Goal: Communication & Community: Share content

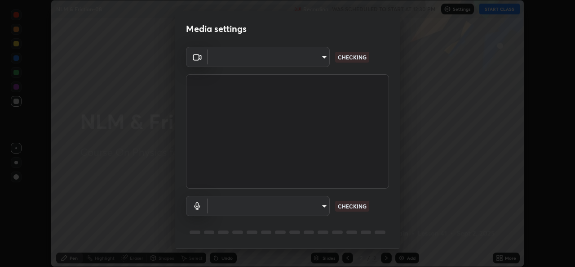
scroll to position [267, 575]
click at [318, 205] on body "Erase all NLM & Friction-08 Recording WAS SCHEDULED TO START AT 12:30 PM Settin…" at bounding box center [287, 133] width 575 height 267
type input "1bae5219f2427241882c49d72a3831d91ccadfd921fc1ac5908e7a23ac13a840"
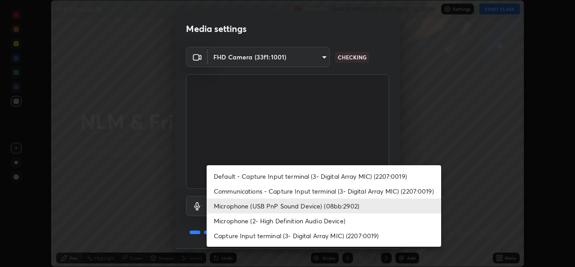
click at [317, 221] on li "Microphone (2- High Definition Audio Device)" at bounding box center [324, 220] width 235 height 15
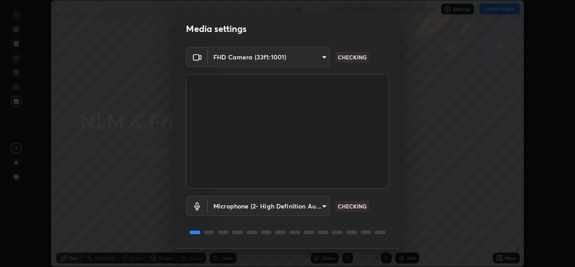
click at [322, 207] on body "Erase all NLM & Friction-08 Recording WAS SCHEDULED TO START AT 12:30 PM Settin…" at bounding box center [287, 133] width 575 height 267
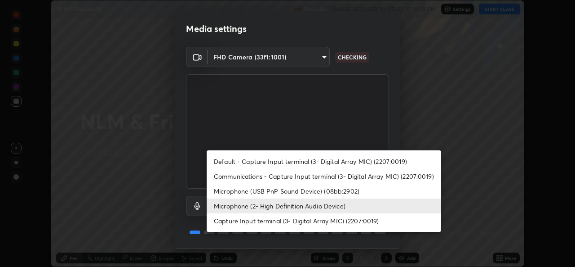
click at [311, 189] on li "Microphone (USB PnP Sound Device) (08bb:2902)" at bounding box center [324, 190] width 235 height 15
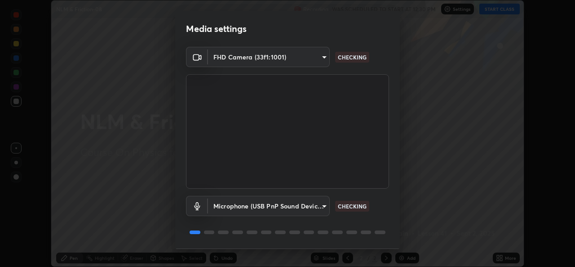
type input "d410c87dc0193b8b3cf58eff1f7b2380d82657523fa13e3063fc85e2b40aee02"
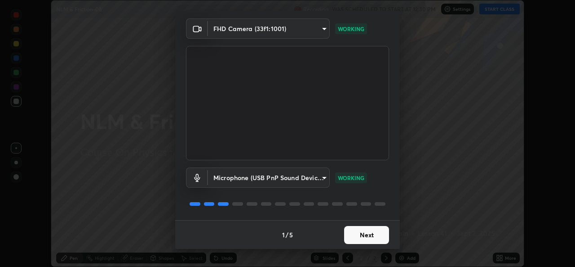
click at [351, 231] on button "Next" at bounding box center [366, 235] width 45 height 18
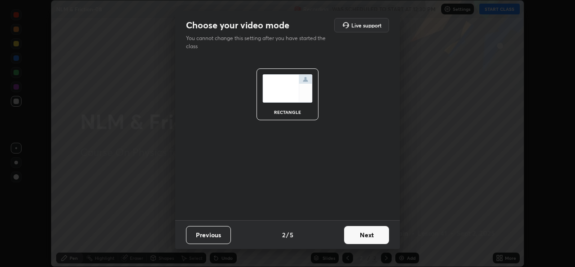
click at [360, 235] on button "Next" at bounding box center [366, 235] width 45 height 18
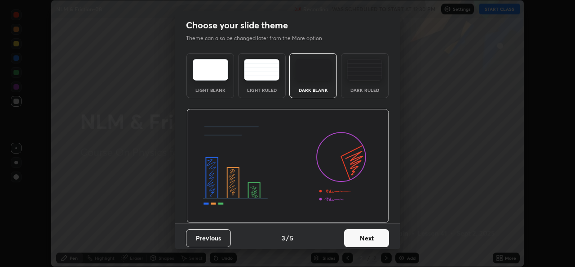
click at [374, 239] on button "Next" at bounding box center [366, 238] width 45 height 18
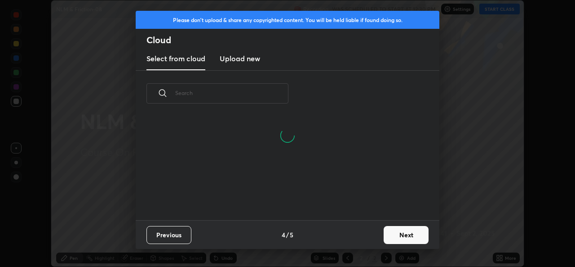
click at [401, 236] on button "Next" at bounding box center [406, 235] width 45 height 18
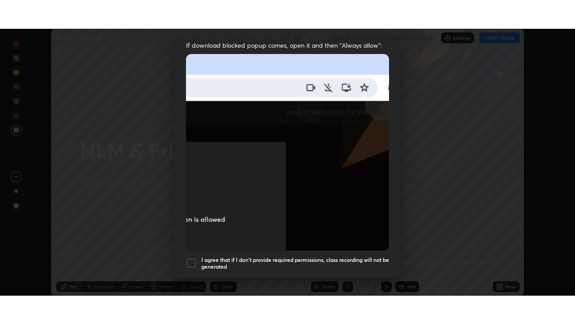
scroll to position [212, 0]
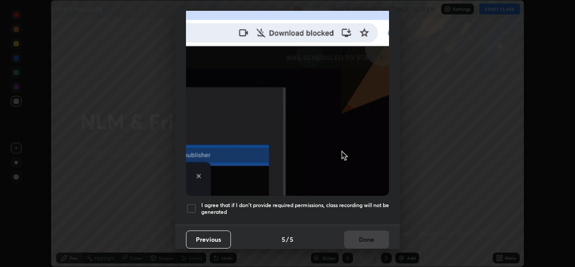
click at [359, 201] on h5 "I agree that if I don't provide required permissions, class recording will not …" at bounding box center [295, 208] width 188 height 14
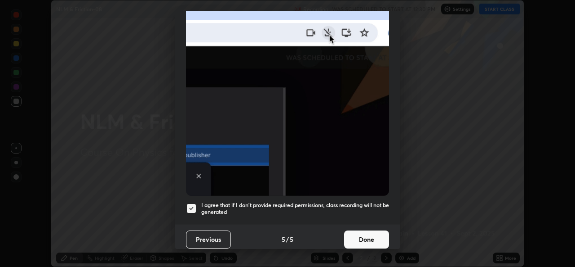
click at [361, 235] on button "Done" at bounding box center [366, 239] width 45 height 18
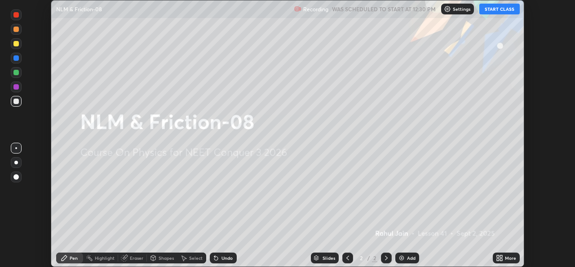
click at [498, 257] on icon at bounding box center [498, 256] width 2 height 2
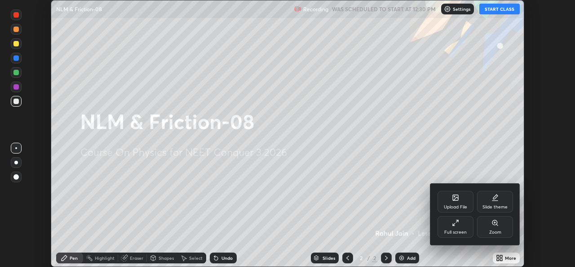
click at [450, 230] on div "Full screen" at bounding box center [456, 232] width 22 height 4
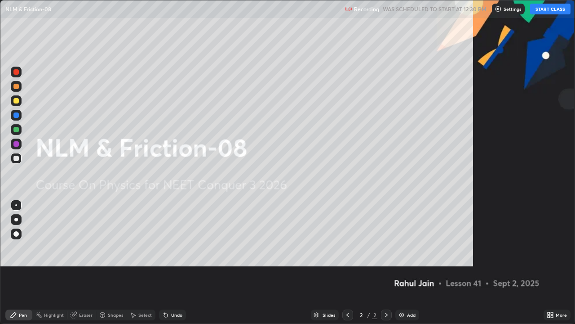
scroll to position [324, 575]
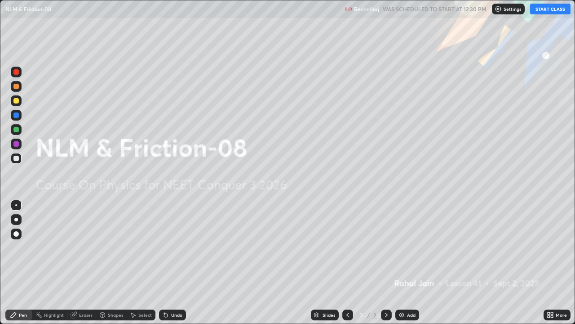
click at [563, 13] on button "START CLASS" at bounding box center [550, 9] width 40 height 11
click at [408, 266] on div "Add" at bounding box center [411, 314] width 9 height 4
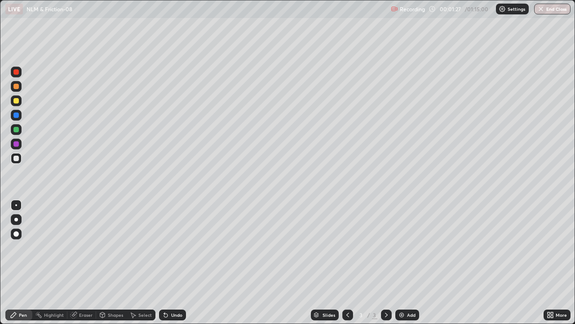
click at [347, 266] on icon at bounding box center [348, 314] width 3 height 4
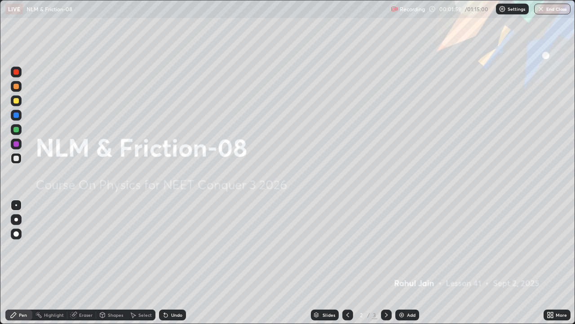
click at [381, 266] on div at bounding box center [386, 314] width 11 height 11
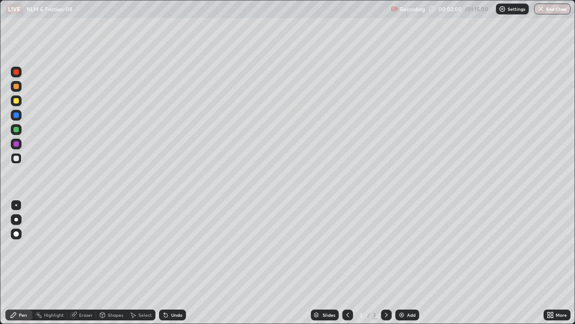
click at [16, 148] on div at bounding box center [16, 143] width 11 height 11
click at [17, 220] on div at bounding box center [16, 220] width 4 height 4
click at [16, 102] on div at bounding box center [15, 100] width 5 height 5
click at [17, 129] on div at bounding box center [15, 129] width 5 height 5
click at [18, 145] on div at bounding box center [15, 143] width 5 height 5
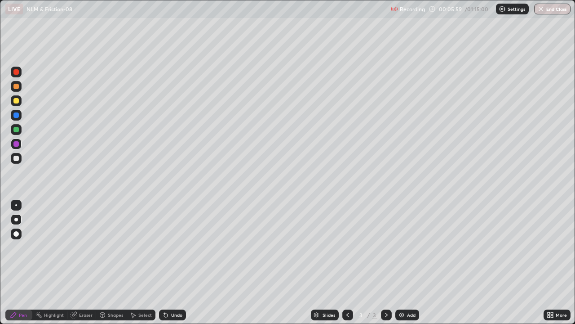
click at [16, 115] on div at bounding box center [15, 114] width 5 height 5
click at [48, 266] on div "Highlight" at bounding box center [54, 314] width 20 height 4
click at [14, 127] on div at bounding box center [15, 129] width 5 height 5
click at [16, 102] on div at bounding box center [15, 100] width 5 height 5
click at [22, 266] on div "Pen" at bounding box center [18, 314] width 27 height 11
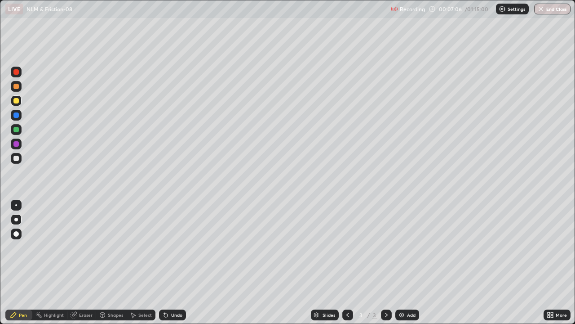
click at [171, 266] on div "Undo" at bounding box center [176, 314] width 11 height 4
click at [172, 266] on div "Undo" at bounding box center [176, 314] width 11 height 4
click at [17, 102] on div at bounding box center [15, 100] width 5 height 5
click at [16, 76] on div at bounding box center [16, 72] width 11 height 11
click at [14, 145] on div at bounding box center [15, 143] width 5 height 5
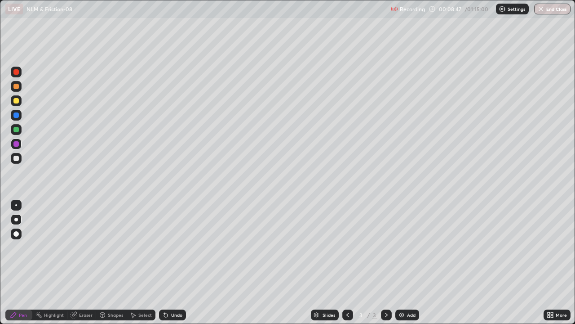
click at [47, 266] on div "Highlight" at bounding box center [54, 314] width 20 height 4
click at [23, 266] on div "Pen" at bounding box center [23, 314] width 8 height 4
click at [16, 130] on div at bounding box center [15, 129] width 5 height 5
click at [400, 266] on img at bounding box center [401, 314] width 7 height 7
click at [78, 266] on div "Eraser" at bounding box center [81, 314] width 29 height 11
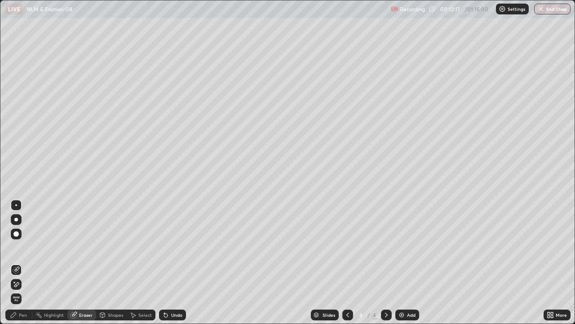
click at [27, 266] on div "Pen" at bounding box center [18, 314] width 27 height 11
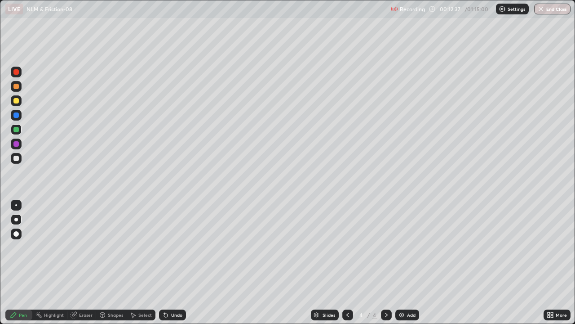
click at [16, 160] on div at bounding box center [15, 158] width 5 height 5
click at [52, 266] on div "Highlight" at bounding box center [54, 314] width 20 height 4
click at [23, 266] on div "Pen" at bounding box center [23, 314] width 8 height 4
click at [14, 73] on div at bounding box center [15, 71] width 5 height 5
click at [55, 266] on div "Highlight" at bounding box center [49, 314] width 35 height 11
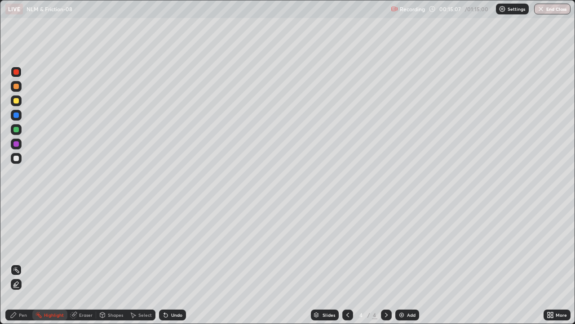
click at [24, 266] on div "Pen" at bounding box center [23, 314] width 8 height 4
click at [16, 157] on div at bounding box center [15, 158] width 5 height 5
click at [17, 100] on div at bounding box center [15, 100] width 5 height 5
click at [400, 266] on img at bounding box center [401, 314] width 7 height 7
click at [15, 158] on div at bounding box center [15, 158] width 5 height 5
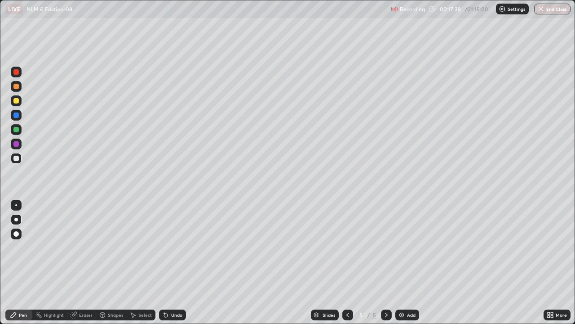
click at [164, 266] on icon at bounding box center [164, 312] width 1 height 1
click at [16, 117] on div at bounding box center [15, 114] width 5 height 5
click at [141, 266] on div "Select" at bounding box center [144, 314] width 13 height 4
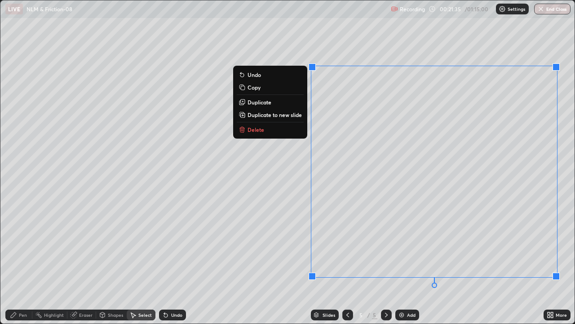
click at [284, 114] on p "Duplicate to new slide" at bounding box center [275, 114] width 54 height 7
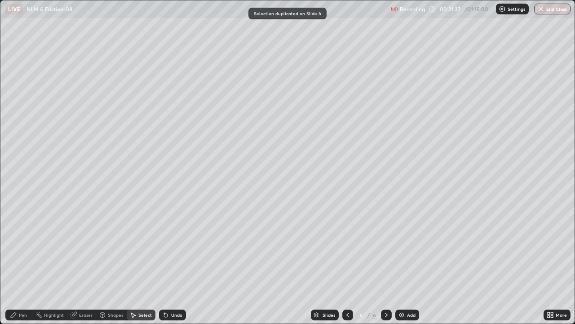
click at [22, 266] on div "Pen" at bounding box center [23, 314] width 8 height 4
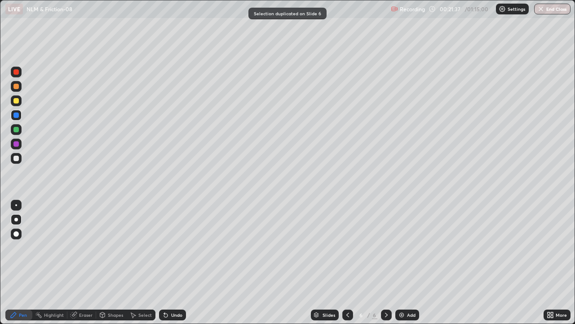
click at [17, 159] on div at bounding box center [15, 158] width 5 height 5
click at [169, 266] on div "Undo" at bounding box center [172, 314] width 27 height 11
click at [14, 145] on div at bounding box center [15, 143] width 5 height 5
click at [144, 266] on div "Select" at bounding box center [144, 314] width 13 height 4
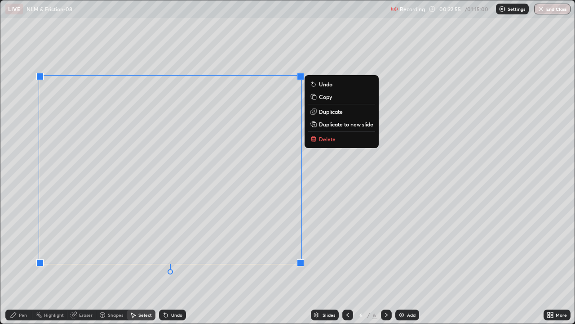
click at [326, 125] on p "Duplicate to new slide" at bounding box center [346, 123] width 54 height 7
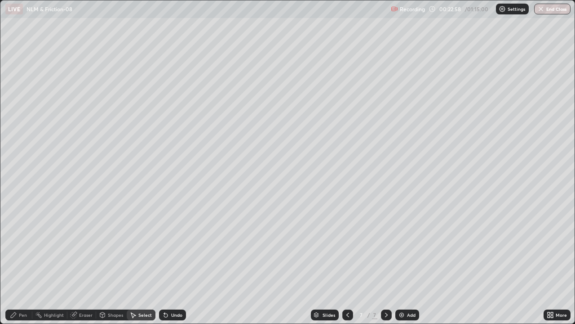
click at [19, 266] on div "Pen" at bounding box center [23, 314] width 8 height 4
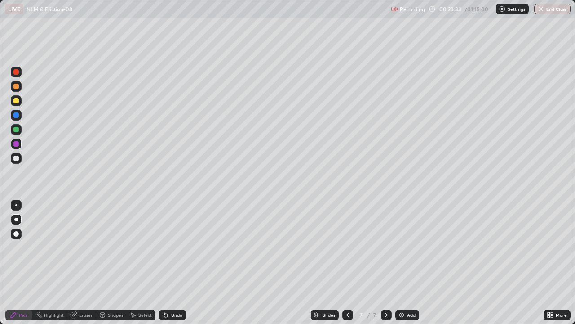
click at [81, 266] on div "Eraser" at bounding box center [81, 314] width 29 height 11
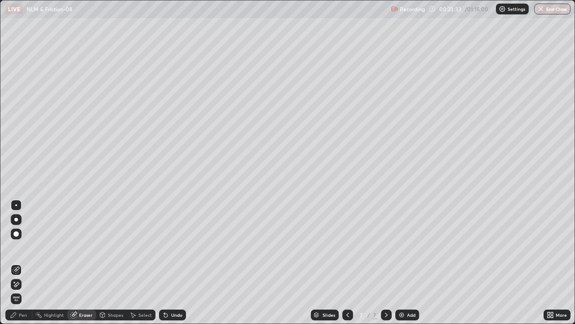
click at [20, 266] on div at bounding box center [16, 269] width 11 height 11
click at [24, 266] on div "Pen" at bounding box center [18, 314] width 27 height 11
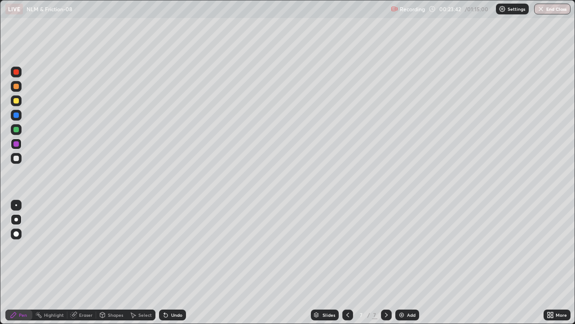
click at [140, 266] on div "Select" at bounding box center [144, 314] width 13 height 4
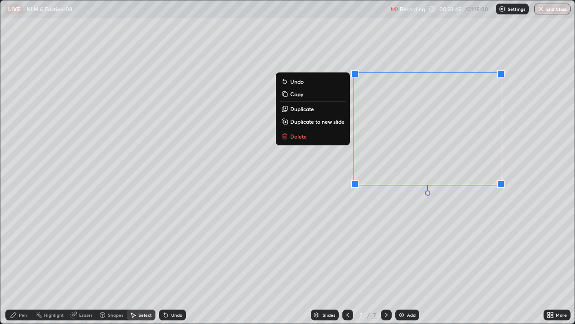
click at [332, 122] on p "Duplicate to new slide" at bounding box center [317, 121] width 54 height 7
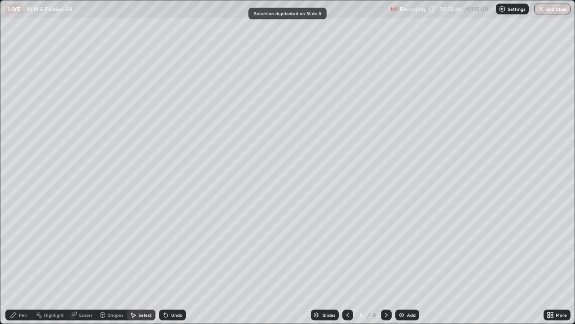
click at [347, 266] on icon at bounding box center [348, 314] width 3 height 4
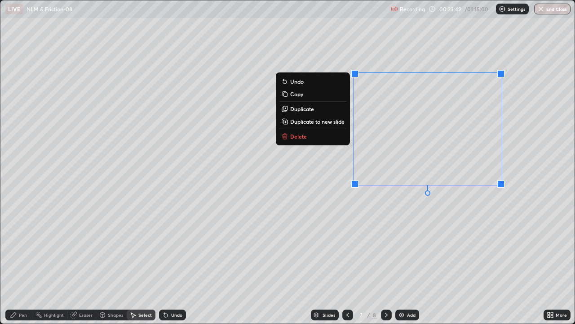
click at [304, 135] on p "Delete" at bounding box center [298, 136] width 17 height 7
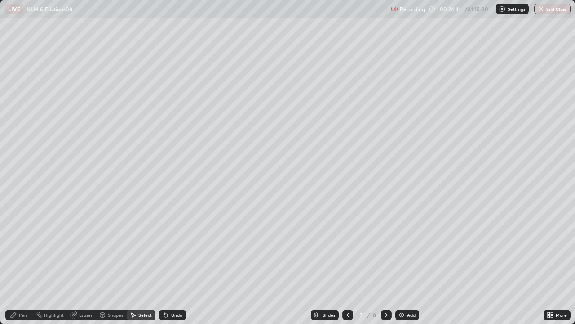
click at [25, 266] on div "Pen" at bounding box center [18, 314] width 27 height 11
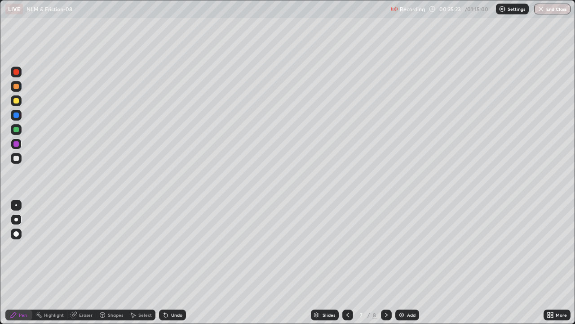
click at [13, 102] on div at bounding box center [15, 100] width 5 height 5
click at [181, 266] on div "Undo" at bounding box center [176, 314] width 11 height 4
click at [180, 266] on div "Undo" at bounding box center [176, 314] width 11 height 4
click at [178, 266] on div "Undo" at bounding box center [176, 314] width 11 height 4
click at [385, 266] on icon at bounding box center [386, 314] width 3 height 4
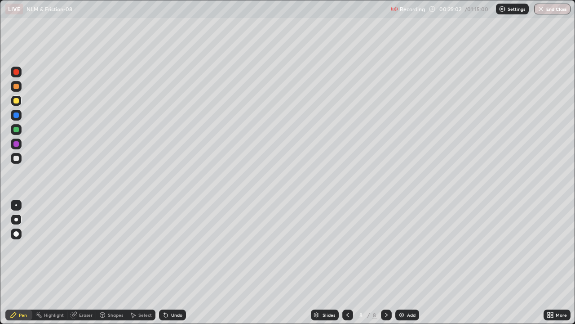
click at [15, 88] on div at bounding box center [15, 86] width 5 height 5
click at [347, 266] on icon at bounding box center [347, 314] width 7 height 7
click at [80, 266] on div "Eraser" at bounding box center [85, 314] width 13 height 4
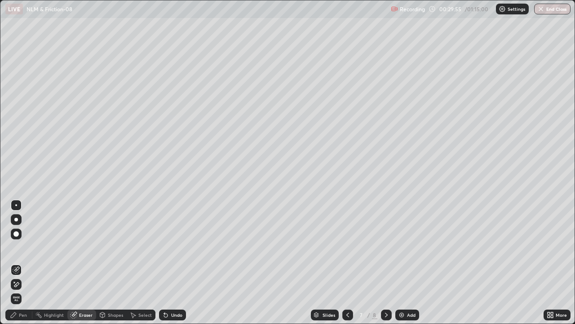
click at [22, 266] on div "Pen" at bounding box center [23, 314] width 8 height 4
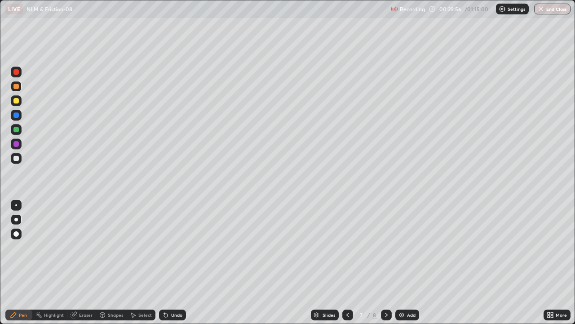
click at [18, 102] on div at bounding box center [15, 100] width 5 height 5
click at [170, 266] on div "Undo" at bounding box center [172, 314] width 27 height 11
click at [176, 266] on div "Undo" at bounding box center [172, 314] width 27 height 11
click at [138, 266] on div "Select" at bounding box center [144, 314] width 13 height 4
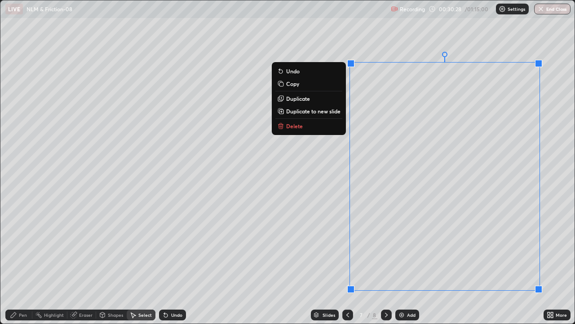
click at [178, 266] on div "0 ° Undo Copy Duplicate Duplicate to new slide Delete" at bounding box center [287, 161] width 574 height 323
click at [281, 112] on rect at bounding box center [281, 111] width 4 height 4
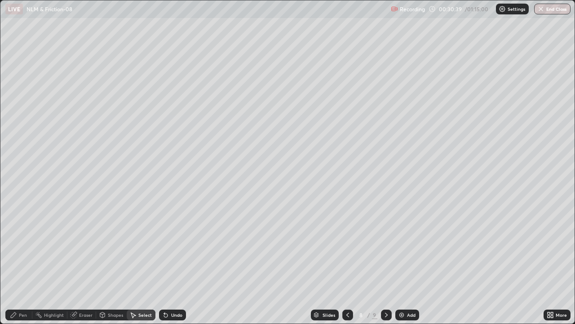
click at [22, 266] on div "Pen" at bounding box center [23, 314] width 8 height 4
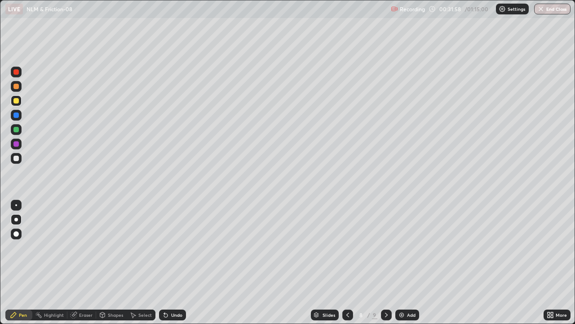
click at [173, 266] on div "Undo" at bounding box center [176, 314] width 11 height 4
click at [139, 266] on div "Select" at bounding box center [144, 314] width 13 height 4
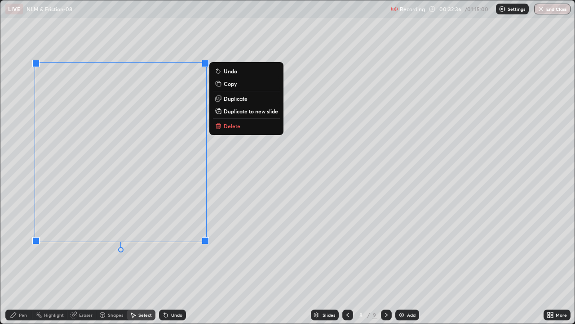
click at [233, 111] on p "Duplicate to new slide" at bounding box center [251, 110] width 54 height 7
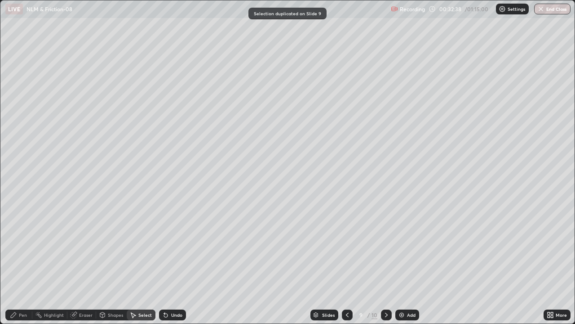
click at [347, 266] on icon at bounding box center [347, 314] width 7 height 7
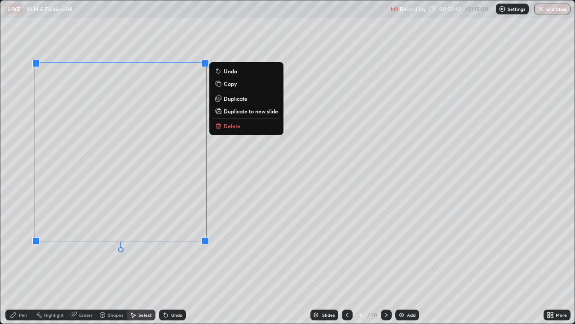
click at [227, 128] on p "Delete" at bounding box center [232, 125] width 17 height 7
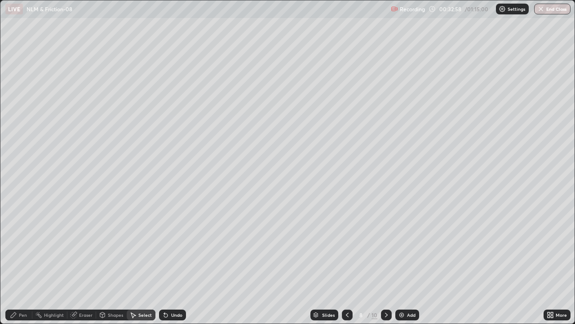
click at [23, 266] on div "Pen" at bounding box center [23, 314] width 8 height 4
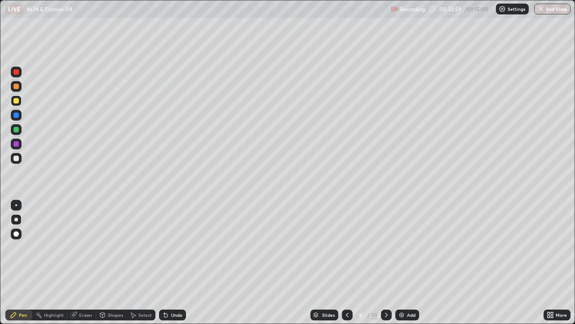
click at [16, 74] on div at bounding box center [15, 71] width 5 height 5
click at [53, 266] on div "Highlight" at bounding box center [54, 314] width 20 height 4
click at [22, 266] on div "Pen" at bounding box center [23, 314] width 8 height 4
click at [18, 73] on div at bounding box center [15, 71] width 5 height 5
click at [55, 266] on div "Highlight" at bounding box center [54, 314] width 20 height 4
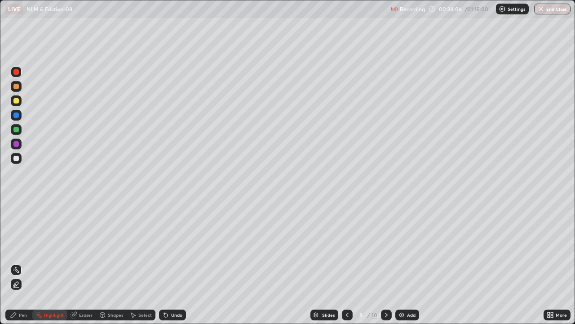
click at [19, 266] on div "Pen" at bounding box center [23, 314] width 8 height 4
click at [140, 266] on div "Select" at bounding box center [144, 314] width 13 height 4
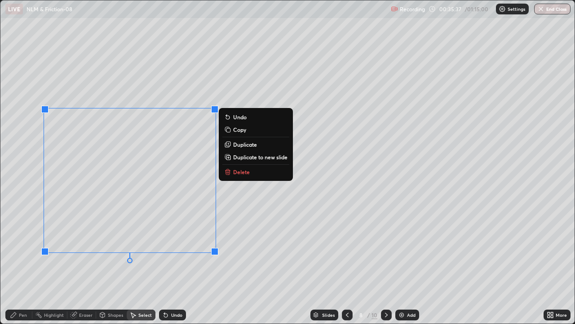
click at [235, 158] on p "Duplicate to new slide" at bounding box center [260, 156] width 54 height 7
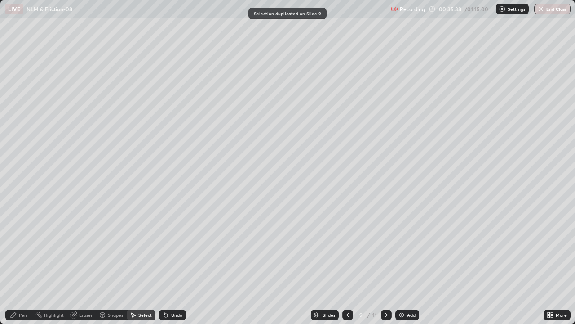
click at [346, 266] on icon at bounding box center [347, 314] width 7 height 7
click at [347, 266] on icon at bounding box center [347, 314] width 7 height 7
click at [385, 266] on icon at bounding box center [386, 314] width 3 height 4
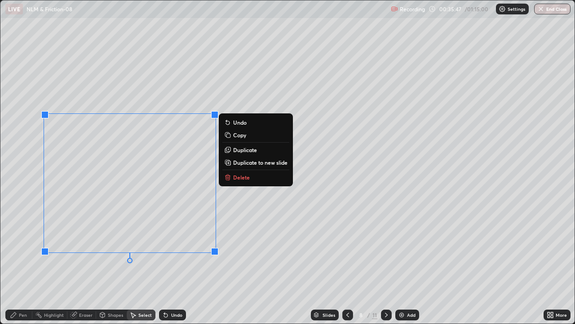
click at [232, 178] on button "Delete" at bounding box center [255, 177] width 67 height 11
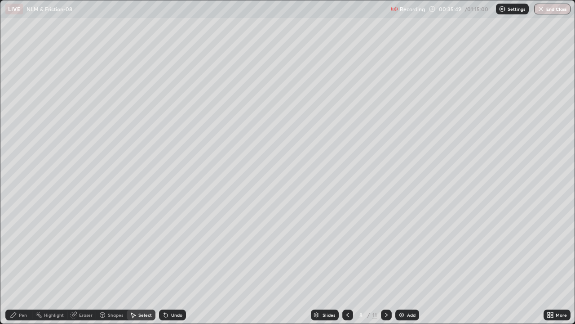
click at [77, 266] on div "Eraser" at bounding box center [81, 314] width 29 height 11
click at [19, 266] on div "Pen" at bounding box center [18, 314] width 27 height 11
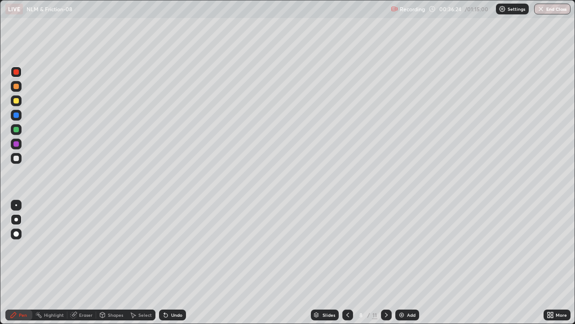
click at [386, 266] on icon at bounding box center [386, 314] width 7 height 7
click at [16, 101] on div at bounding box center [15, 100] width 5 height 5
click at [18, 144] on div at bounding box center [15, 143] width 5 height 5
click at [76, 266] on icon at bounding box center [73, 314] width 7 height 7
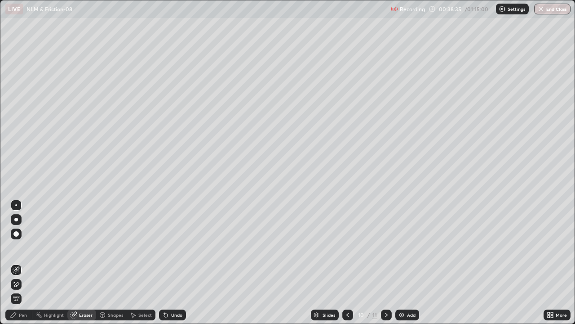
click at [28, 266] on div "Pen" at bounding box center [18, 314] width 27 height 11
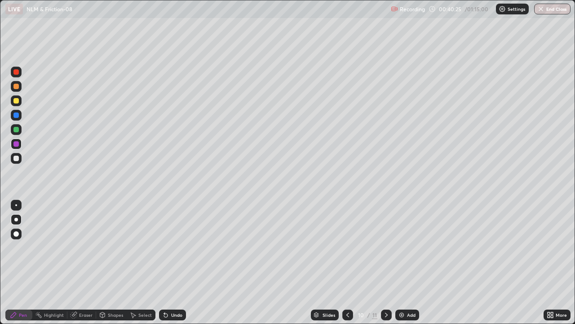
click at [386, 266] on icon at bounding box center [386, 314] width 7 height 7
click at [347, 266] on icon at bounding box center [347, 314] width 7 height 7
click at [343, 266] on div at bounding box center [347, 314] width 11 height 11
click at [389, 266] on div at bounding box center [386, 314] width 11 height 11
click at [391, 266] on div at bounding box center [386, 314] width 11 height 11
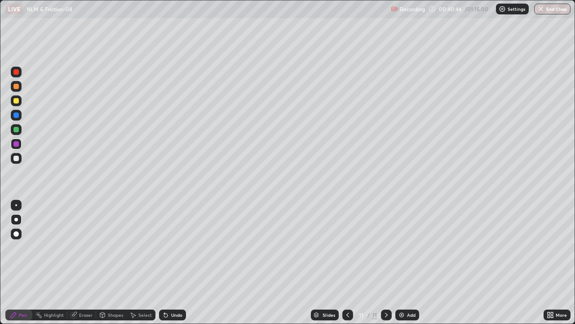
click at [405, 266] on div "Add" at bounding box center [408, 314] width 24 height 11
click at [18, 159] on div at bounding box center [15, 158] width 5 height 5
click at [17, 157] on div at bounding box center [15, 158] width 5 height 5
click at [169, 266] on div "Undo" at bounding box center [172, 314] width 27 height 11
click at [17, 130] on div at bounding box center [15, 129] width 5 height 5
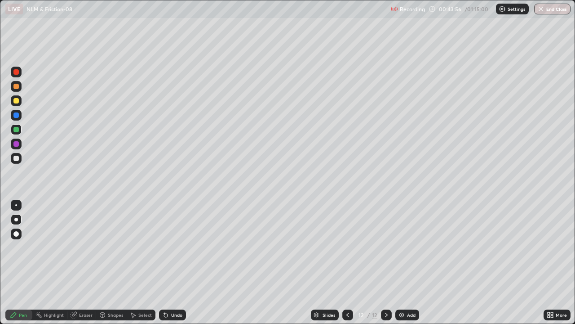
click at [142, 266] on div "Select" at bounding box center [144, 314] width 13 height 4
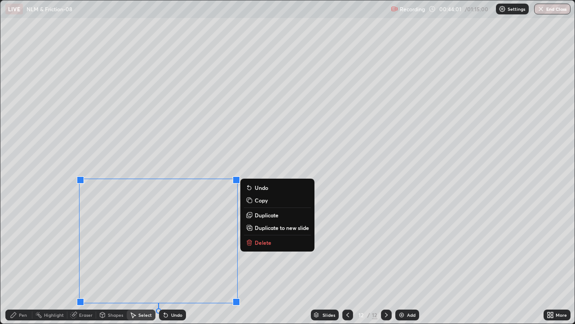
click at [266, 229] on p "Duplicate to new slide" at bounding box center [282, 227] width 54 height 7
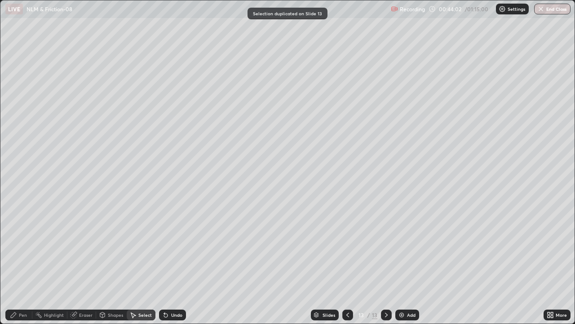
click at [345, 266] on icon at bounding box center [347, 314] width 7 height 7
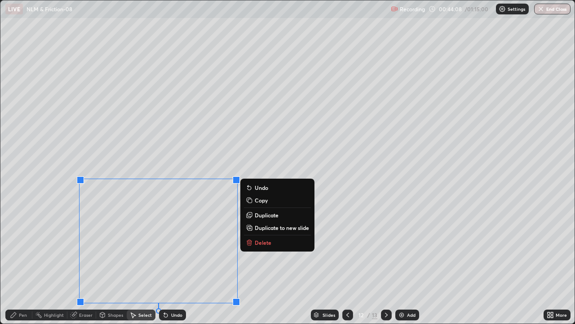
click at [258, 245] on p "Delete" at bounding box center [263, 242] width 17 height 7
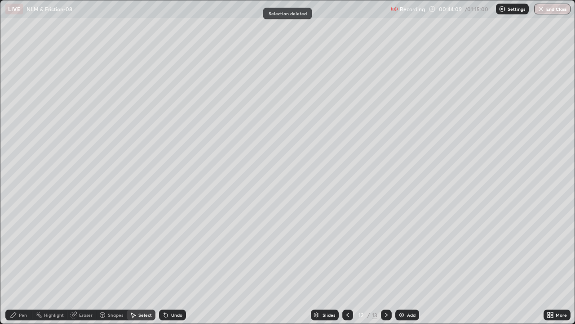
click at [18, 266] on div "Pen" at bounding box center [18, 314] width 27 height 11
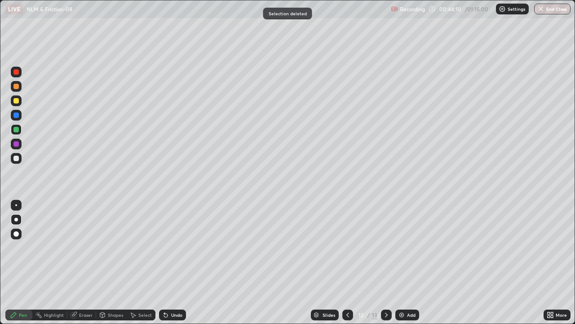
click at [15, 71] on div at bounding box center [15, 71] width 5 height 5
click at [56, 266] on div "Highlight" at bounding box center [54, 314] width 20 height 4
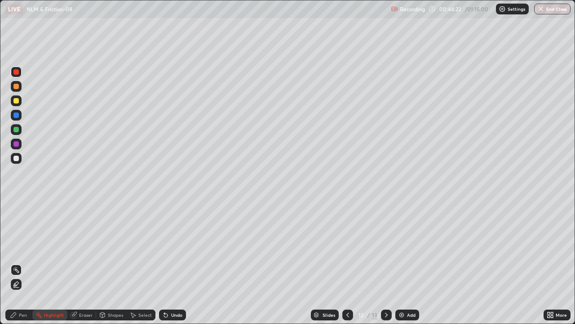
click at [18, 266] on div "Pen" at bounding box center [18, 314] width 27 height 11
click at [350, 266] on div at bounding box center [347, 314] width 11 height 11
click at [347, 266] on icon at bounding box center [347, 314] width 7 height 7
click at [173, 266] on div "Undo" at bounding box center [176, 314] width 11 height 4
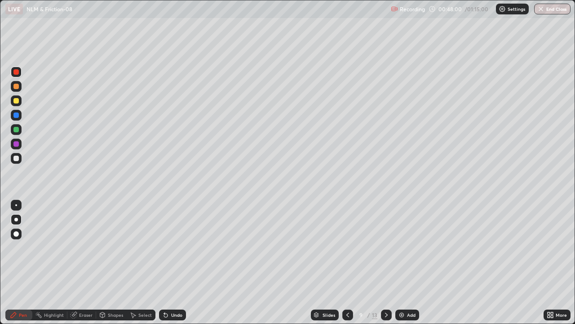
click at [173, 266] on div "Undo" at bounding box center [172, 314] width 27 height 11
click at [75, 266] on icon at bounding box center [74, 313] width 5 height 4
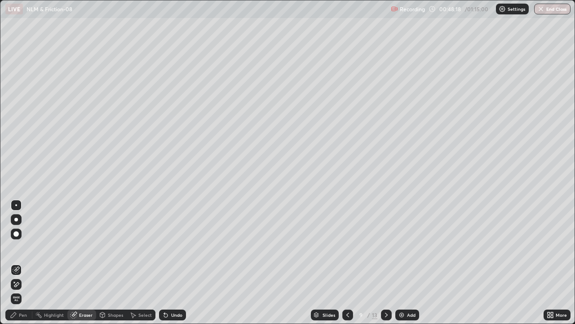
click at [18, 266] on icon at bounding box center [16, 269] width 5 height 4
click at [22, 266] on div "Pen" at bounding box center [23, 314] width 8 height 4
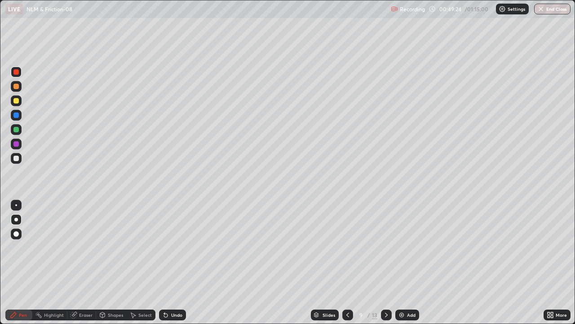
click at [15, 115] on div at bounding box center [15, 114] width 5 height 5
click at [385, 266] on icon at bounding box center [386, 314] width 7 height 7
click at [383, 266] on icon at bounding box center [386, 314] width 7 height 7
click at [381, 266] on div at bounding box center [386, 314] width 11 height 11
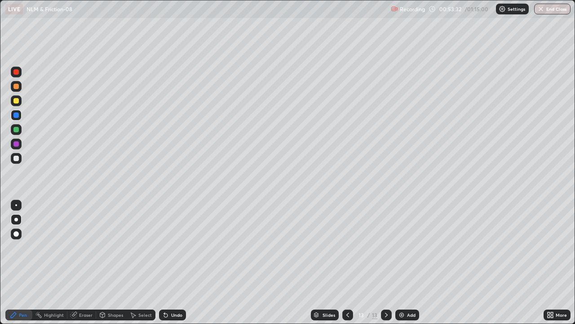
click at [137, 266] on div "Select" at bounding box center [141, 314] width 29 height 11
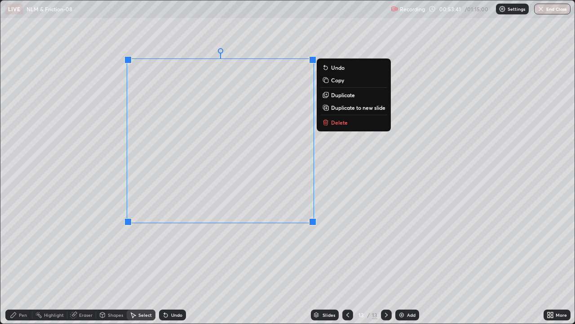
click at [23, 266] on div "Pen" at bounding box center [23, 314] width 8 height 4
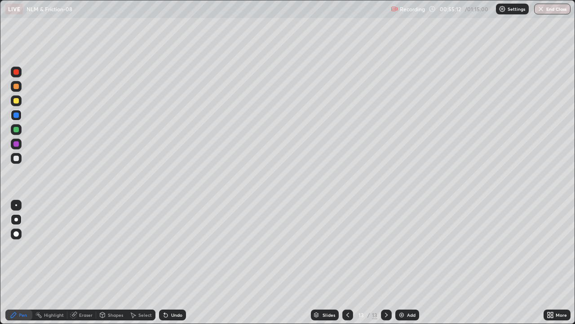
click at [16, 72] on div at bounding box center [15, 71] width 5 height 5
click at [167, 266] on icon at bounding box center [165, 314] width 7 height 7
click at [16, 116] on div at bounding box center [15, 114] width 5 height 5
click at [402, 266] on img at bounding box center [401, 314] width 7 height 7
click at [15, 143] on div at bounding box center [15, 143] width 5 height 5
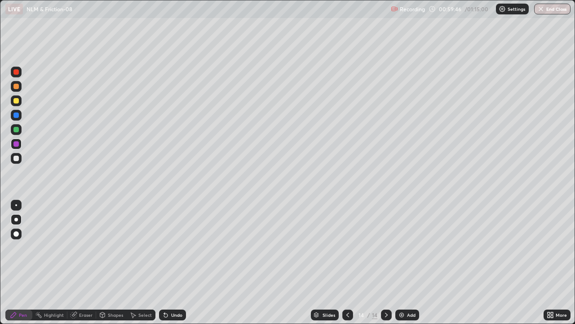
click at [15, 71] on div at bounding box center [15, 71] width 5 height 5
click at [17, 159] on div at bounding box center [15, 158] width 5 height 5
click at [15, 88] on div at bounding box center [15, 86] width 5 height 5
click at [14, 116] on div at bounding box center [15, 114] width 5 height 5
click at [18, 89] on div at bounding box center [15, 86] width 5 height 5
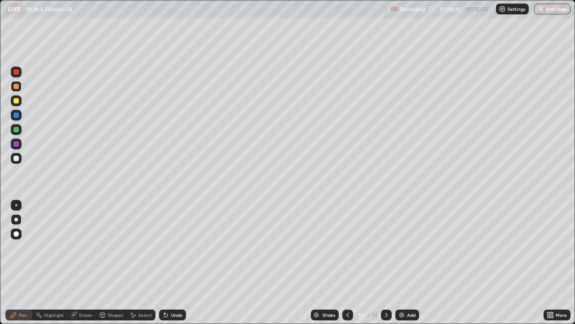
click at [0, 155] on div "Setting up your live class" at bounding box center [287, 162] width 575 height 324
click at [13, 73] on div at bounding box center [15, 71] width 5 height 5
click at [14, 103] on div at bounding box center [15, 100] width 5 height 5
click at [42, 266] on icon at bounding box center [38, 314] width 7 height 7
click at [26, 266] on div "Pen" at bounding box center [18, 314] width 27 height 11
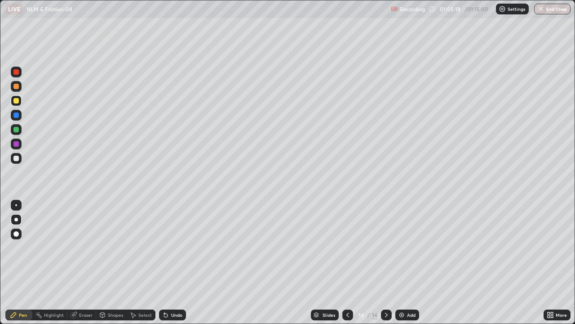
click at [44, 266] on div "Highlight" at bounding box center [49, 314] width 35 height 11
click at [14, 158] on div at bounding box center [15, 158] width 5 height 5
click at [18, 266] on div "Pen" at bounding box center [18, 314] width 27 height 11
click at [17, 144] on div at bounding box center [15, 143] width 5 height 5
click at [180, 266] on div "Undo" at bounding box center [172, 314] width 27 height 11
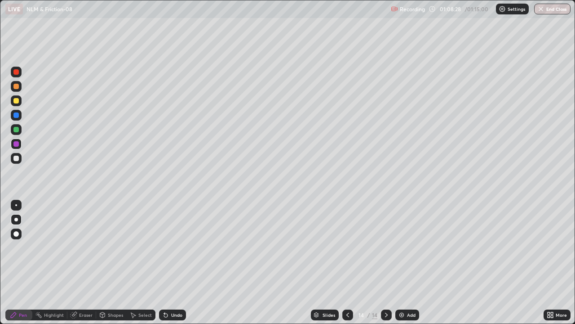
click at [178, 266] on div "Undo" at bounding box center [172, 314] width 27 height 11
click at [556, 9] on button "End Class" at bounding box center [553, 9] width 36 height 11
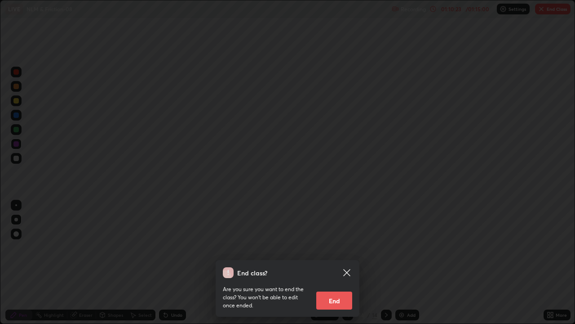
click at [334, 266] on button "End" at bounding box center [334, 300] width 36 height 18
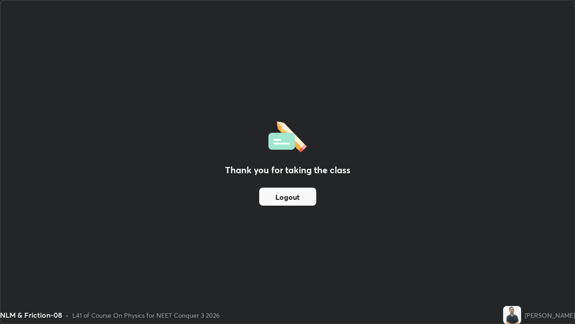
click at [288, 198] on button "Logout" at bounding box center [287, 196] width 57 height 18
